Goal: Check status

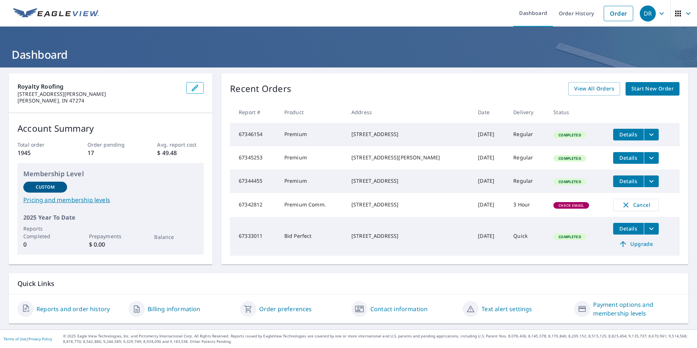
click at [554, 208] on span "Check Email" at bounding box center [571, 205] width 34 height 5
click at [558, 208] on span "Check Email" at bounding box center [571, 205] width 34 height 5
click at [296, 215] on td "Premium Comm." at bounding box center [312, 205] width 67 height 24
click at [554, 208] on span "Check Email" at bounding box center [571, 205] width 34 height 5
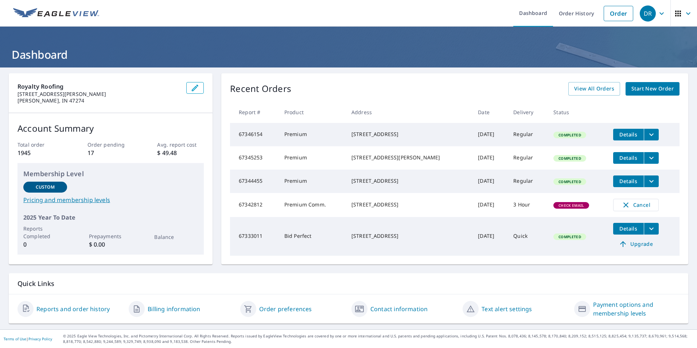
scroll to position [11, 0]
click at [81, 308] on link "Reports and order history" at bounding box center [72, 308] width 73 height 9
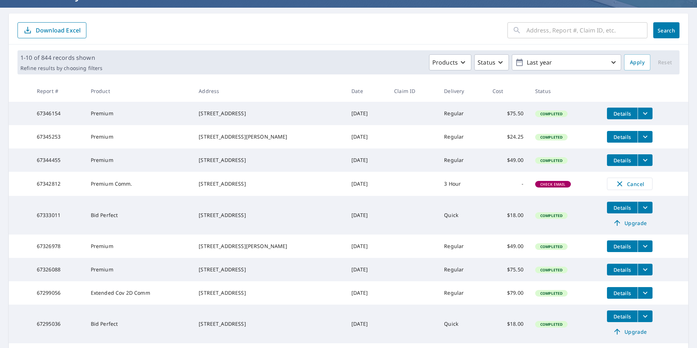
scroll to position [73, 0]
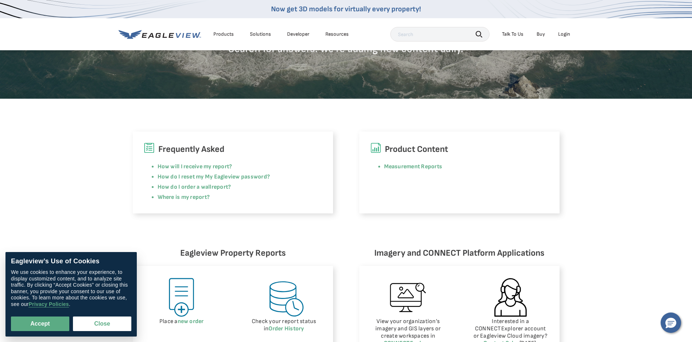
scroll to position [146, 0]
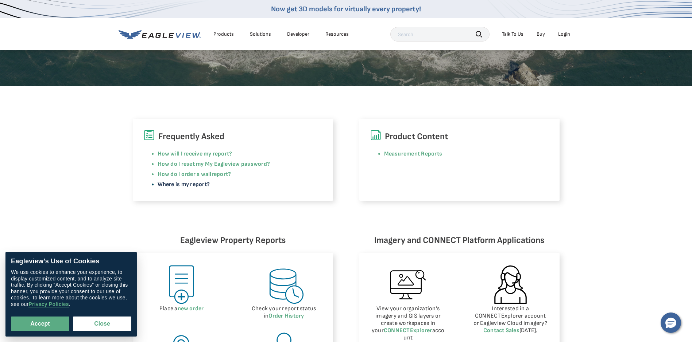
click at [174, 183] on link "Where is my report?" at bounding box center [184, 184] width 53 height 7
